Goal: Task Accomplishment & Management: Manage account settings

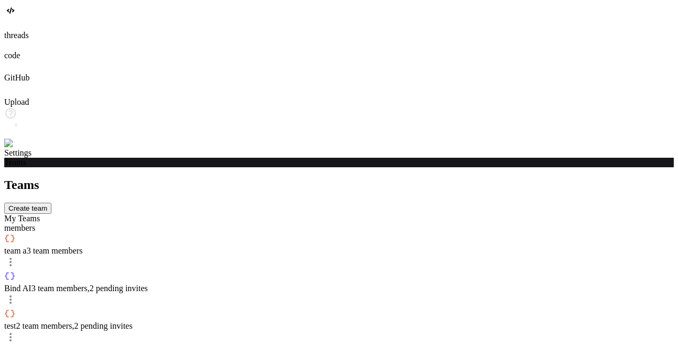
click at [276, 224] on div "members" at bounding box center [339, 229] width 670 height 10
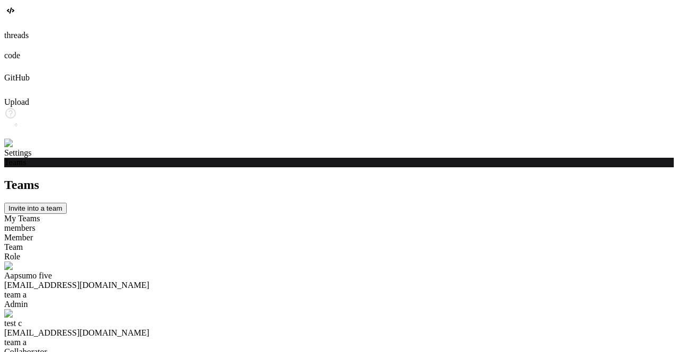
click at [211, 214] on div "My Teams" at bounding box center [339, 219] width 670 height 10
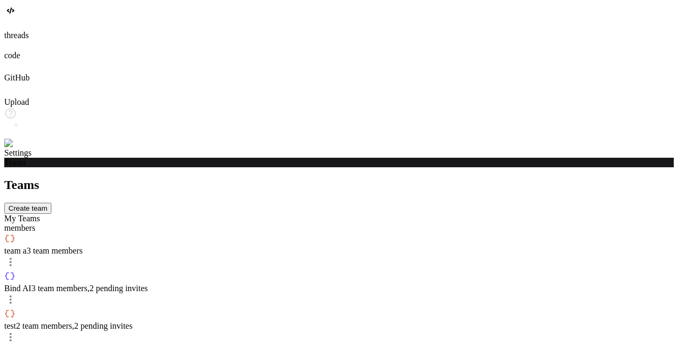
click at [330, 233] on div "team a 3 team members" at bounding box center [339, 252] width 670 height 38
click at [83, 246] on span "3 team members" at bounding box center [54, 250] width 56 height 9
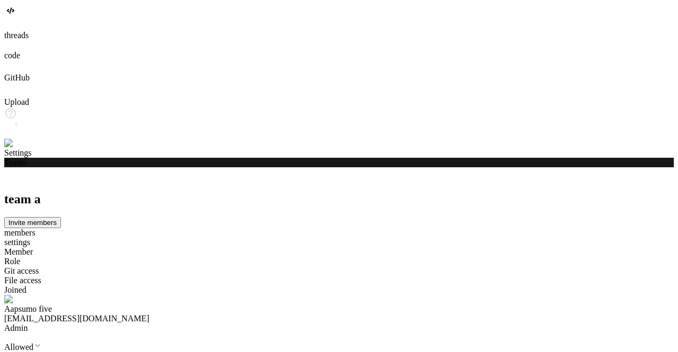
click at [61, 217] on button "Invite members" at bounding box center [32, 222] width 57 height 11
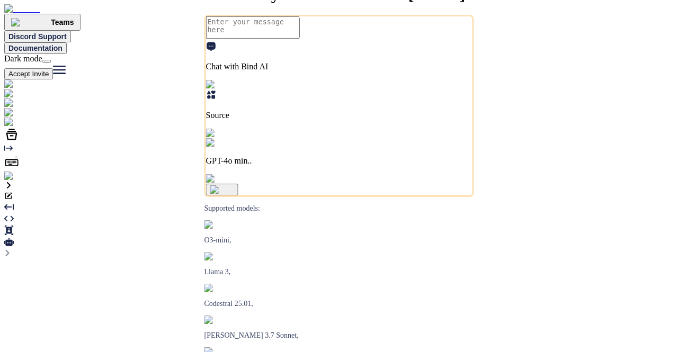
type textarea "x"
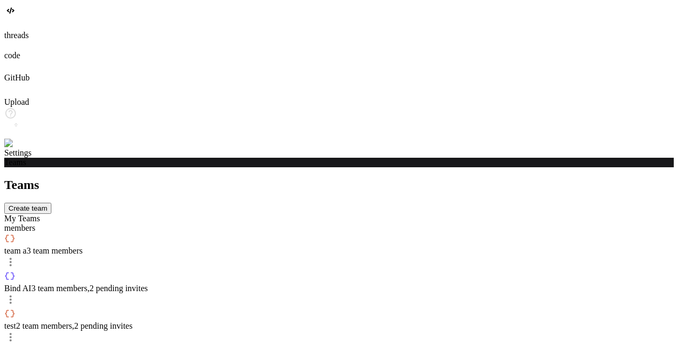
click at [324, 233] on div "team a 3 team members" at bounding box center [339, 244] width 670 height 23
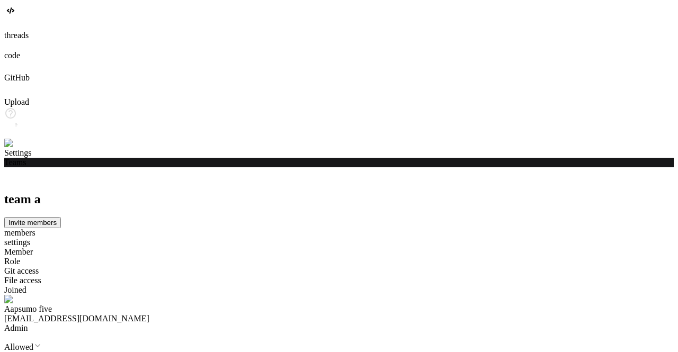
click at [61, 217] on button "Invite members" at bounding box center [32, 222] width 57 height 11
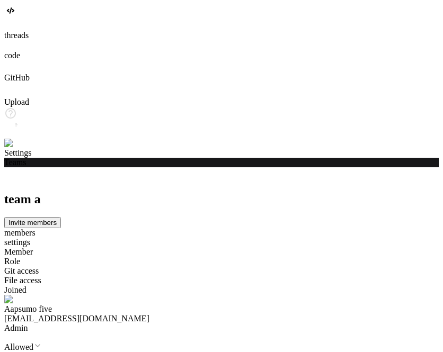
type input "app711@yopmail.com"
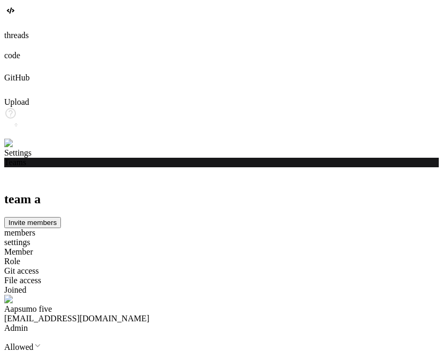
click at [61, 217] on button "Invite members" at bounding box center [32, 222] width 57 height 11
type input "app90@uopmail.com"
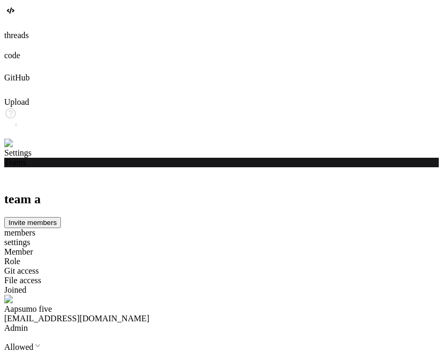
click at [61, 217] on button "Invite members" at bounding box center [32, 222] width 57 height 11
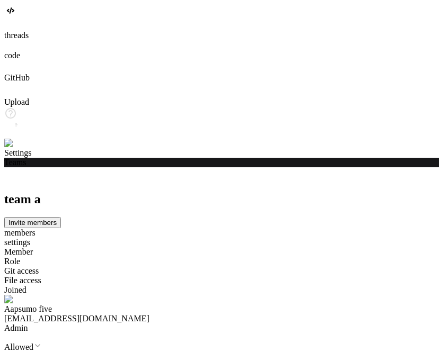
type input "app98@yopmail.com"
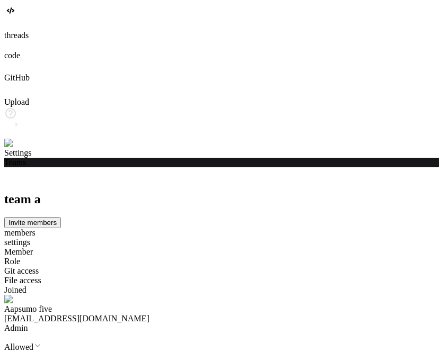
click at [61, 217] on button "Invite members" at bounding box center [32, 222] width 57 height 11
type input "app100@yopmail.com"
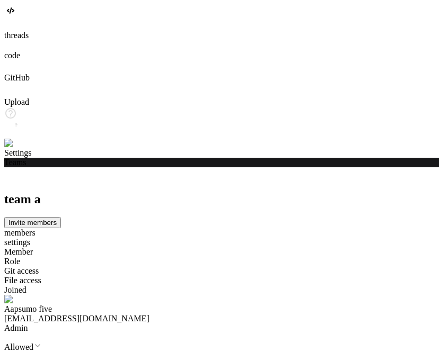
click at [61, 217] on button "Invite members" at bounding box center [32, 222] width 57 height 11
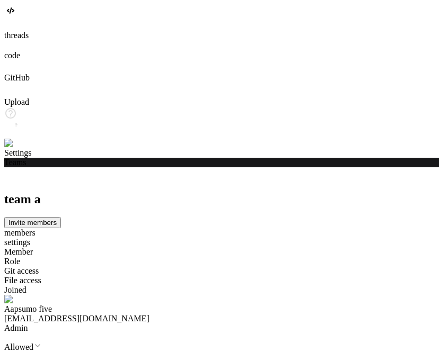
click at [61, 217] on button "Invite members" at bounding box center [32, 222] width 57 height 11
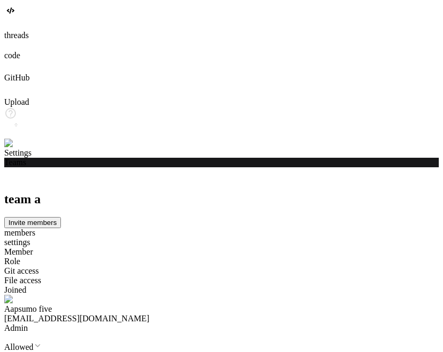
type input "app1000@yopmail.com"
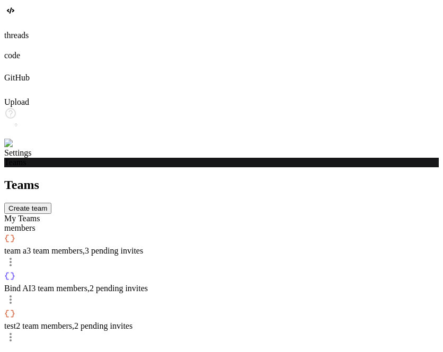
click at [26, 246] on span "team a" at bounding box center [15, 250] width 22 height 9
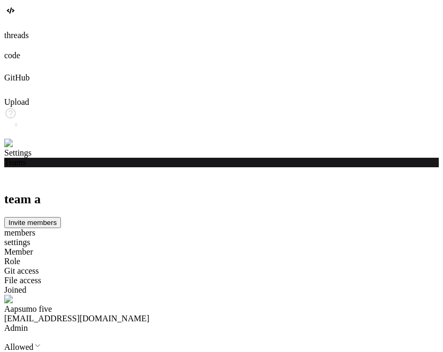
click at [61, 217] on button "Invite members" at bounding box center [32, 222] width 57 height 11
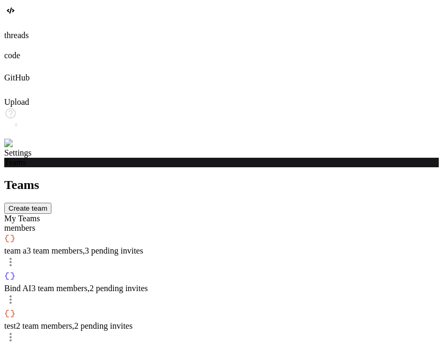
click at [143, 246] on span "3 team members , 3 pending invites" at bounding box center [84, 250] width 117 height 9
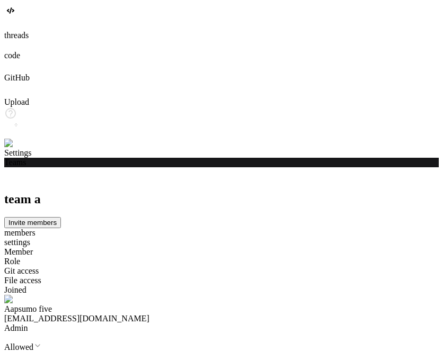
click at [61, 217] on button "Invite members" at bounding box center [32, 222] width 57 height 11
type input "app123@yopmail.com"
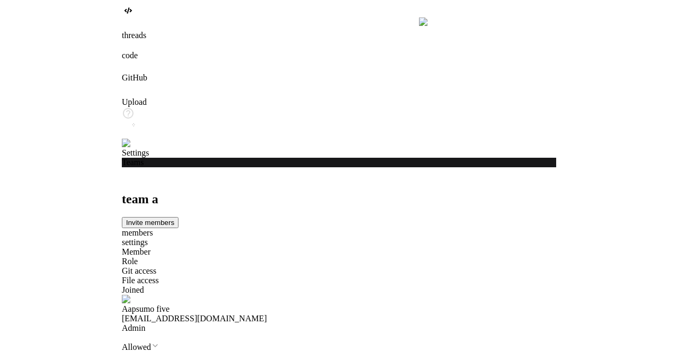
scroll to position [0, 0]
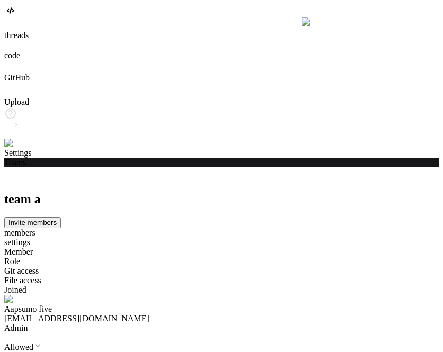
click at [61, 217] on button "Invite members" at bounding box center [32, 222] width 57 height 11
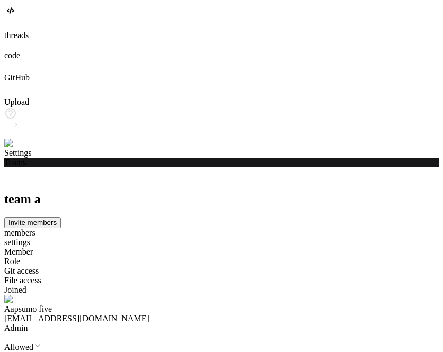
type input "hi@g.com"
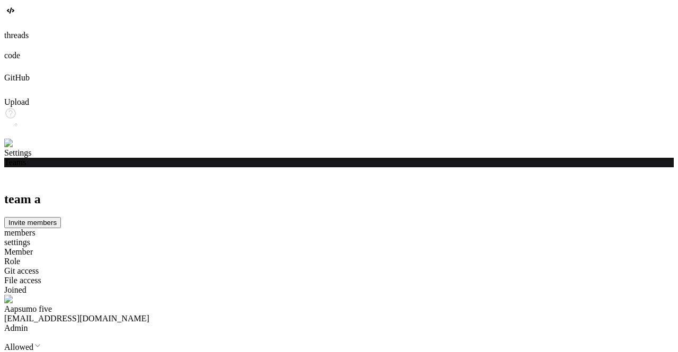
click at [15, 178] on icon at bounding box center [9, 183] width 11 height 11
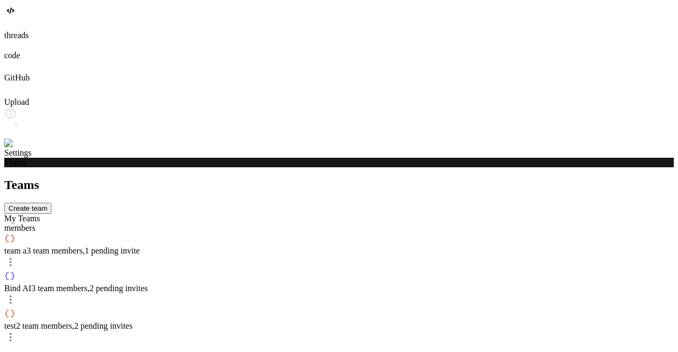
click at [265, 224] on div "members" at bounding box center [339, 229] width 670 height 10
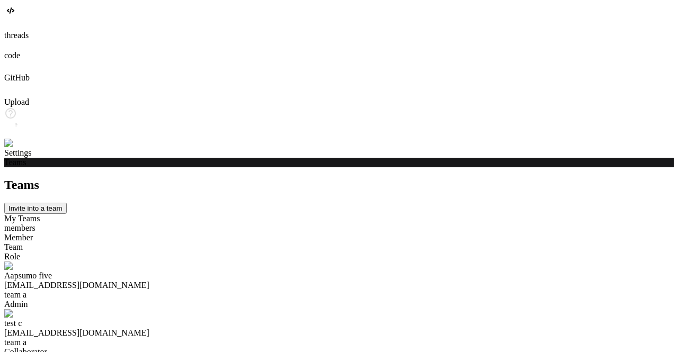
click at [208, 214] on div "My Teams" at bounding box center [339, 219] width 670 height 10
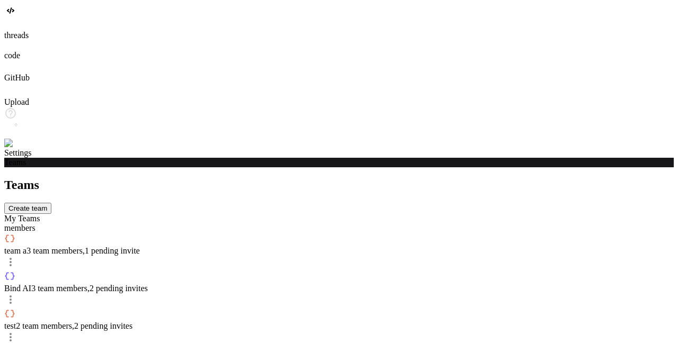
click at [26, 246] on span "team a" at bounding box center [15, 250] width 22 height 9
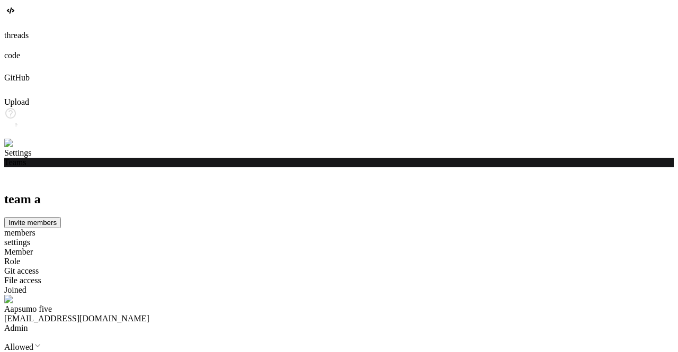
click at [261, 238] on div "settings" at bounding box center [339, 243] width 670 height 10
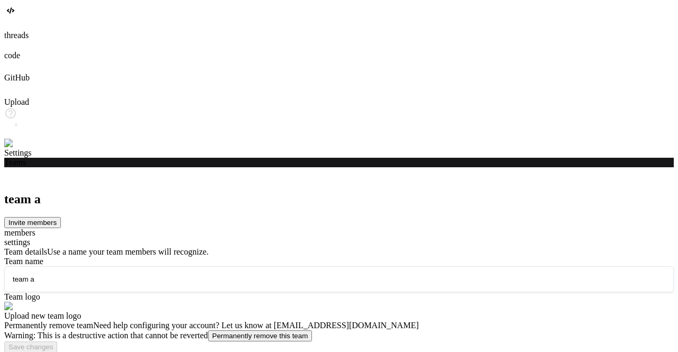
click at [217, 228] on div "members" at bounding box center [339, 233] width 670 height 10
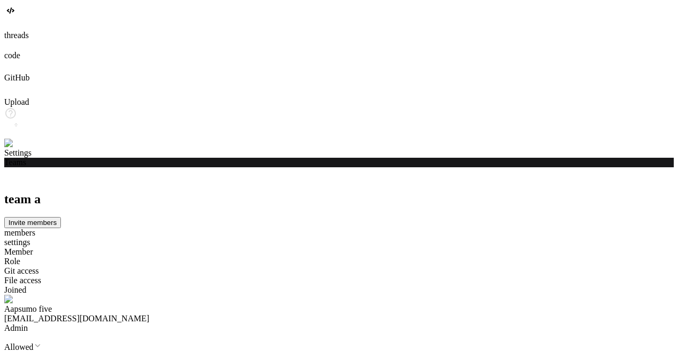
click at [16, 148] on img at bounding box center [21, 144] width 34 height 10
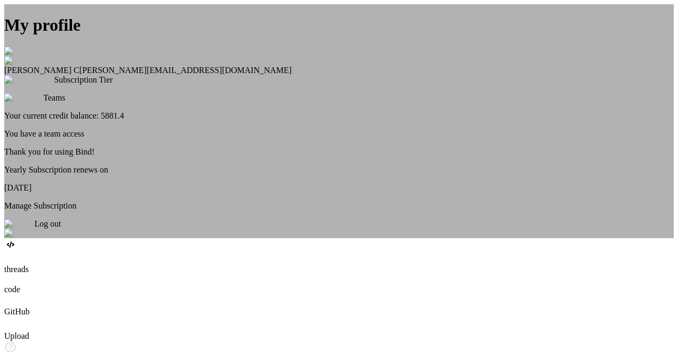
click at [308, 238] on div "Log out" at bounding box center [339, 228] width 670 height 19
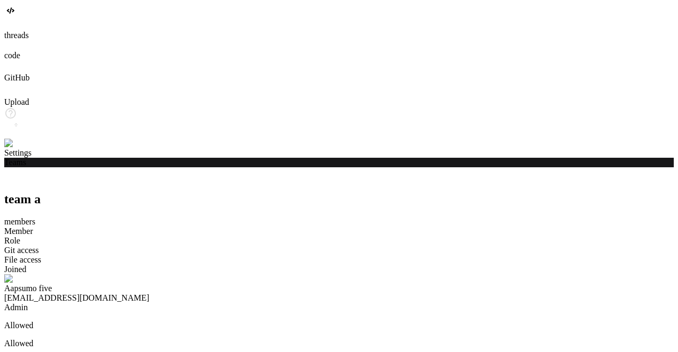
click at [17, 148] on img at bounding box center [18, 144] width 29 height 10
click at [15, 178] on icon at bounding box center [9, 183] width 11 height 11
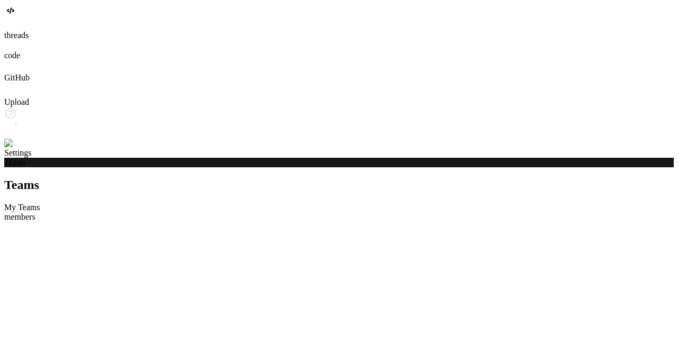
click at [13, 148] on img at bounding box center [21, 144] width 34 height 10
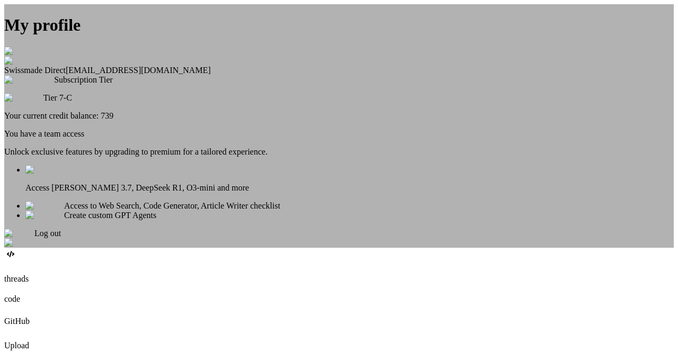
click at [148, 184] on div "My profile Swissmade Direct info@swissmade.direct Subscription Tier Tier 7-C Yo…" at bounding box center [339, 126] width 670 height 244
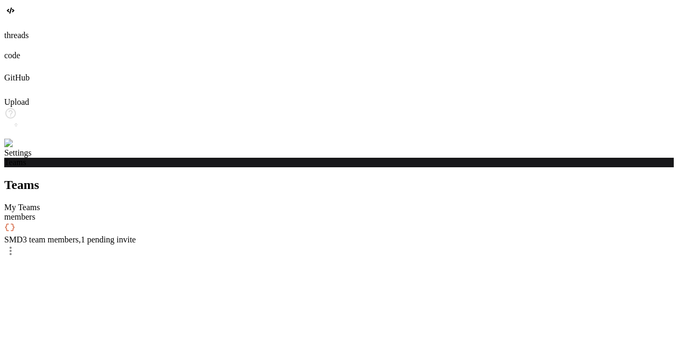
click at [136, 235] on span "3 team members , 1 pending invite" at bounding box center [79, 239] width 113 height 9
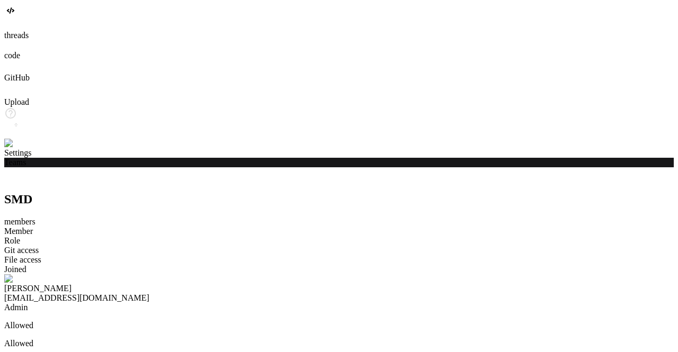
click at [14, 180] on icon at bounding box center [9, 183] width 7 height 7
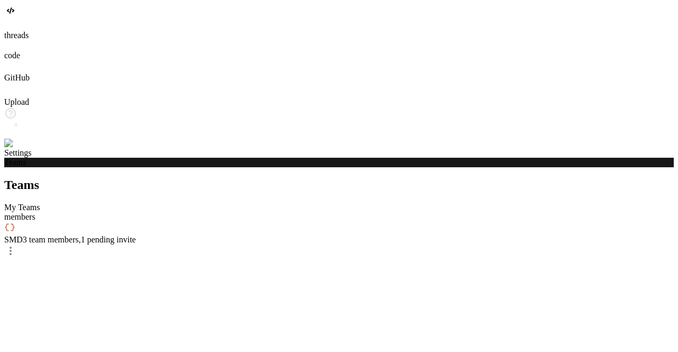
click at [269, 213] on div "members" at bounding box center [339, 218] width 670 height 10
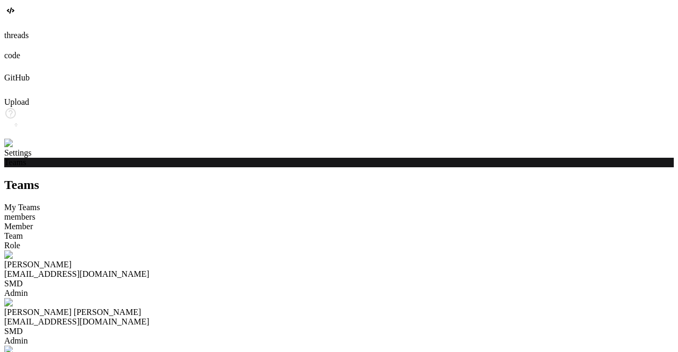
click at [220, 203] on div "My Teams" at bounding box center [339, 208] width 670 height 10
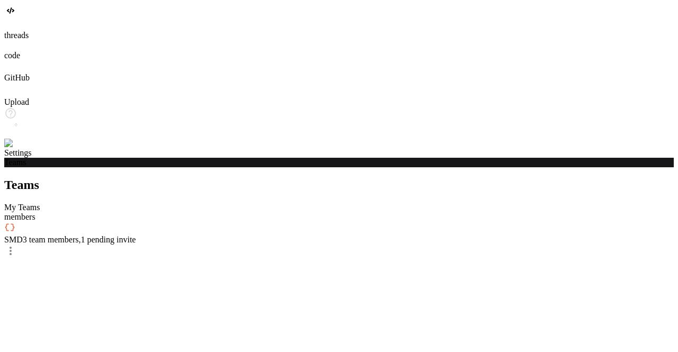
click at [14, 148] on img at bounding box center [21, 144] width 34 height 10
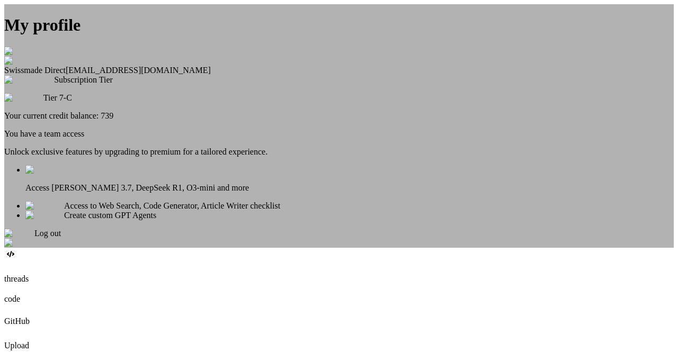
click at [342, 248] on div "Log out" at bounding box center [339, 238] width 670 height 19
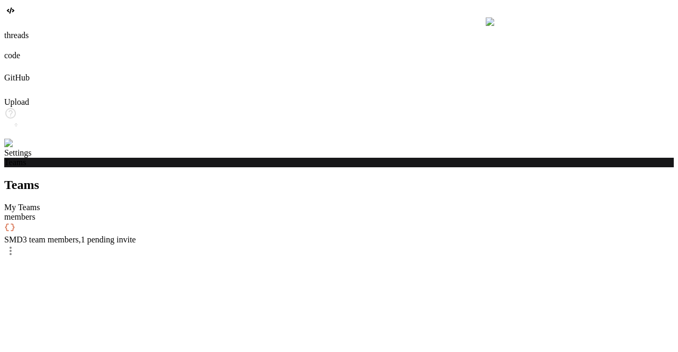
click at [16, 148] on img at bounding box center [18, 144] width 29 height 10
click at [19, 148] on img at bounding box center [21, 144] width 34 height 10
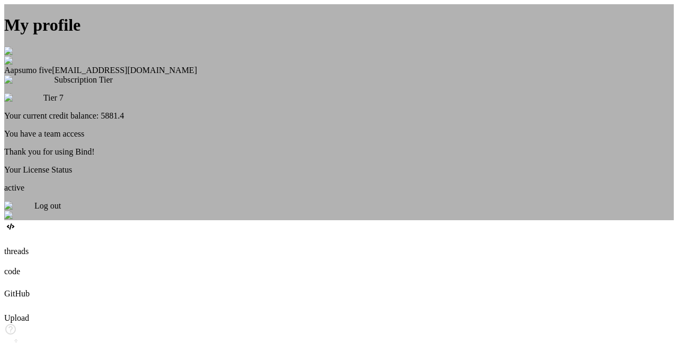
click at [145, 200] on div "My profile Aapsumo five [EMAIL_ADDRESS][DOMAIN_NAME] Subscription Tier Tier 7 Y…" at bounding box center [339, 112] width 670 height 216
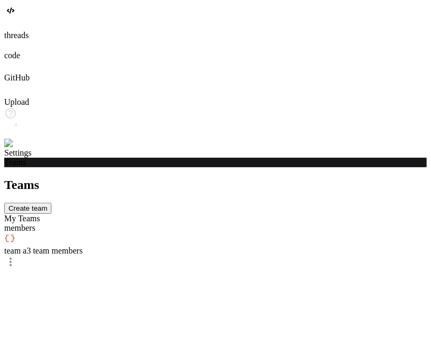
click at [83, 246] on span "3 team members" at bounding box center [54, 250] width 56 height 9
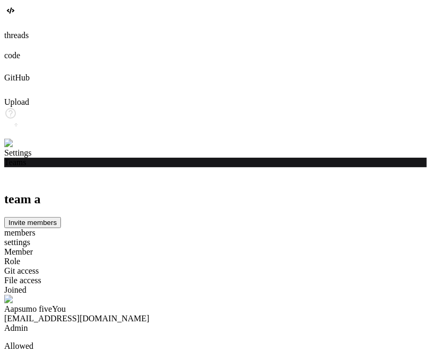
click at [14, 180] on icon at bounding box center [9, 183] width 7 height 7
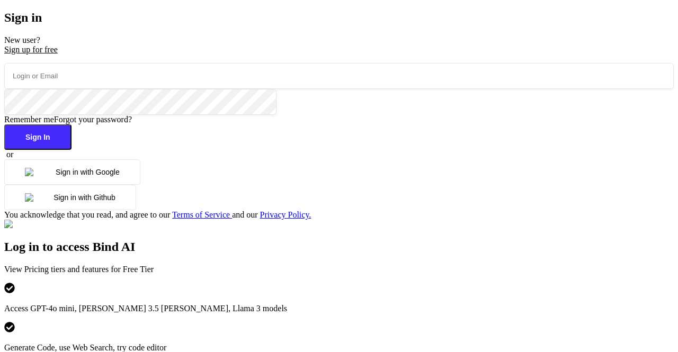
click at [132, 89] on input "email" at bounding box center [339, 76] width 670 height 26
paste input "[EMAIL_ADDRESS][DOMAIN_NAME]"
type input "[EMAIL_ADDRESS][DOMAIN_NAME]"
click at [72, 150] on button "Sign In" at bounding box center [37, 137] width 67 height 25
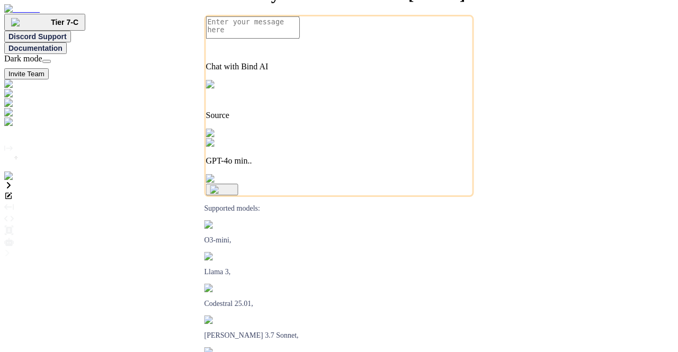
type textarea "x"
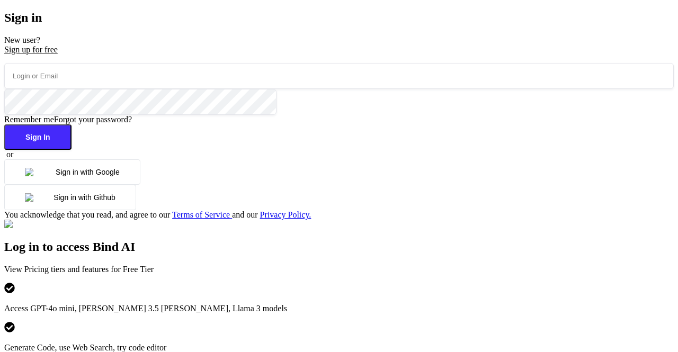
click at [145, 89] on input "email" at bounding box center [339, 76] width 670 height 26
type input "[EMAIL_ADDRESS][DOMAIN_NAME]"
click at [72, 150] on button "Sign In" at bounding box center [37, 137] width 67 height 25
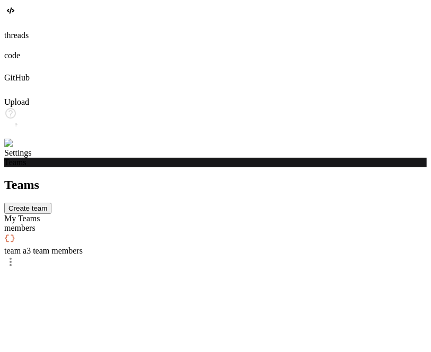
click at [16, 148] on img at bounding box center [21, 144] width 34 height 10
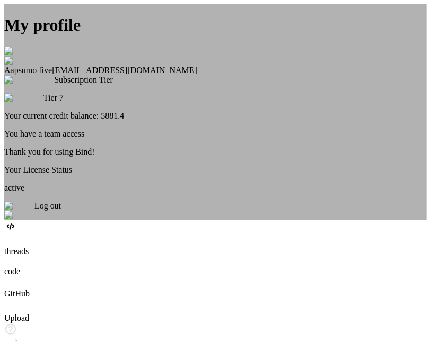
click at [338, 116] on div "My profile Aapsumo five [EMAIL_ADDRESS][DOMAIN_NAME] Subscription Tier Tier 7 Y…" at bounding box center [215, 112] width 422 height 216
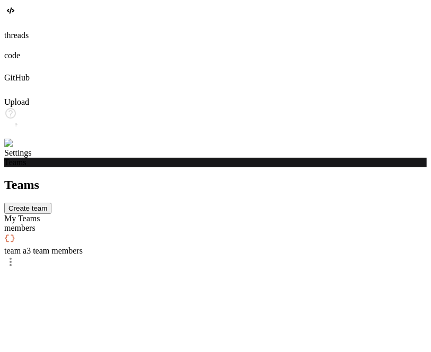
click at [83, 246] on span "3 team members" at bounding box center [54, 250] width 56 height 9
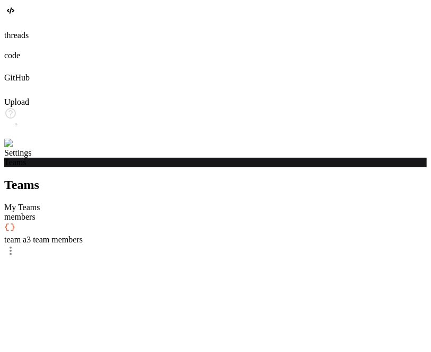
click at [26, 235] on span "team a" at bounding box center [15, 239] width 22 height 9
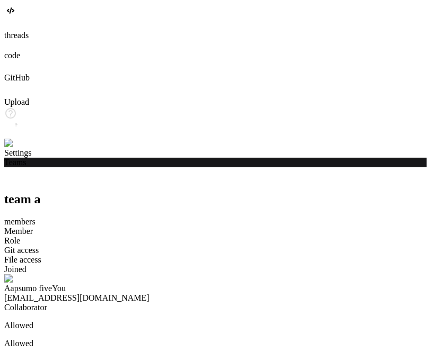
click at [15, 178] on icon at bounding box center [9, 183] width 11 height 11
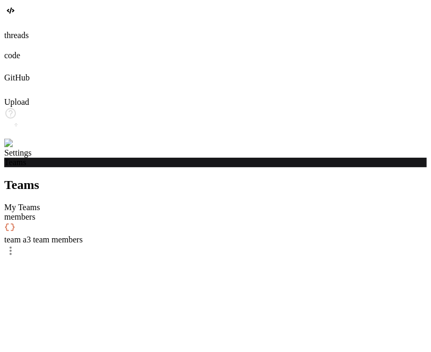
click at [15, 148] on img at bounding box center [21, 144] width 34 height 10
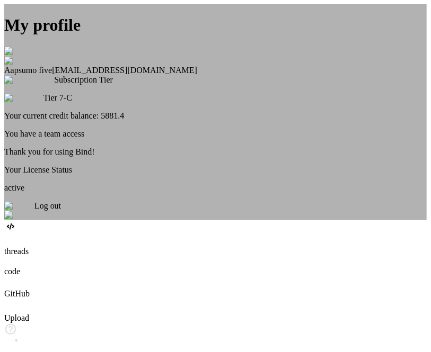
click at [109, 194] on div "My profile Aapsumo five appsumo_5@yopmail.com Subscription Tier Tier 7-C Your c…" at bounding box center [215, 112] width 422 height 216
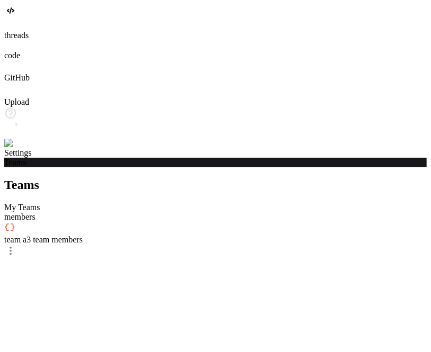
click at [12, 148] on img at bounding box center [21, 144] width 34 height 10
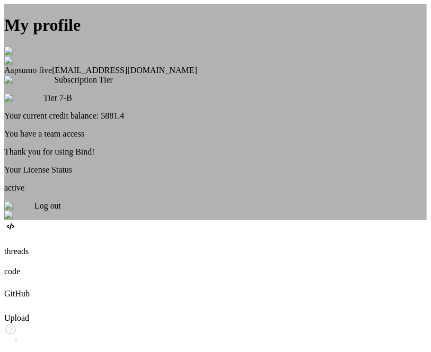
click at [137, 136] on div "My profile Aapsumo five [EMAIL_ADDRESS][DOMAIN_NAME] Subscription Tier Tier 7-B…" at bounding box center [215, 112] width 422 height 216
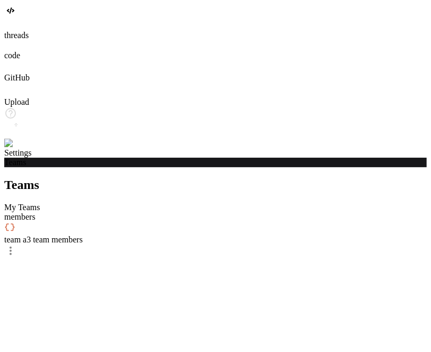
click at [83, 235] on span "3 team members" at bounding box center [54, 239] width 56 height 9
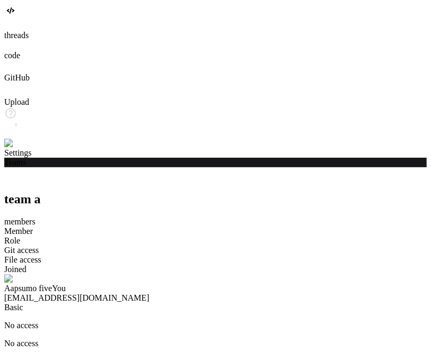
click at [15, 178] on icon at bounding box center [9, 183] width 11 height 11
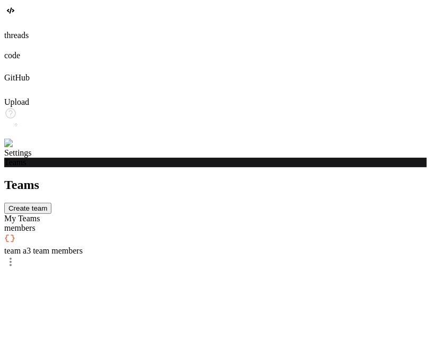
click at [16, 148] on img at bounding box center [21, 144] width 34 height 10
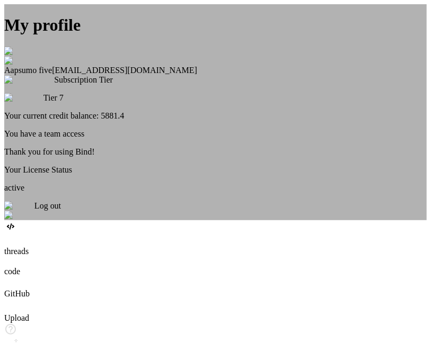
click at [130, 203] on div "My profile Aapsumo five [EMAIL_ADDRESS][DOMAIN_NAME] Subscription Tier Tier 7 Y…" at bounding box center [215, 112] width 422 height 216
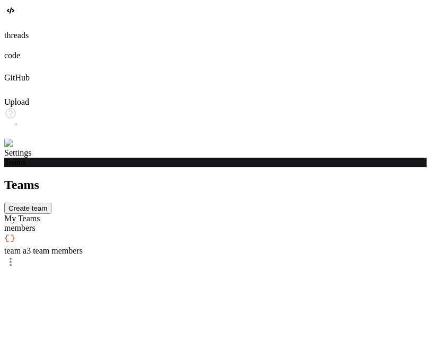
click at [218, 224] on div "members" at bounding box center [215, 229] width 422 height 10
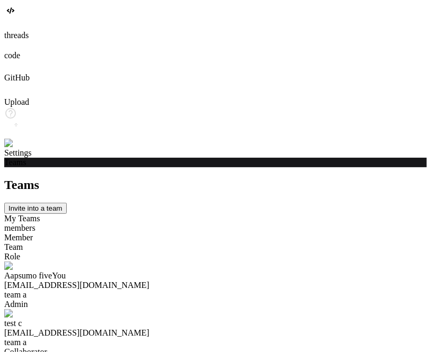
click at [181, 214] on div "My Teams" at bounding box center [215, 219] width 422 height 10
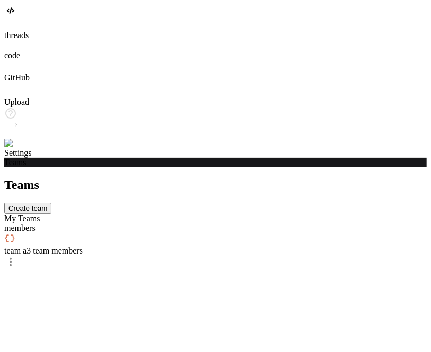
click at [83, 246] on span "3 team members" at bounding box center [54, 250] width 56 height 9
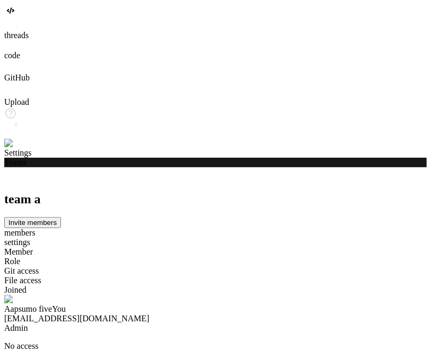
click at [15, 178] on icon at bounding box center [9, 183] width 11 height 11
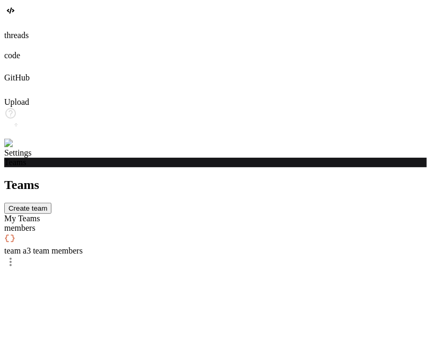
click at [215, 246] on div "team a 3 team members" at bounding box center [215, 251] width 422 height 10
